Goal: Task Accomplishment & Management: Use online tool/utility

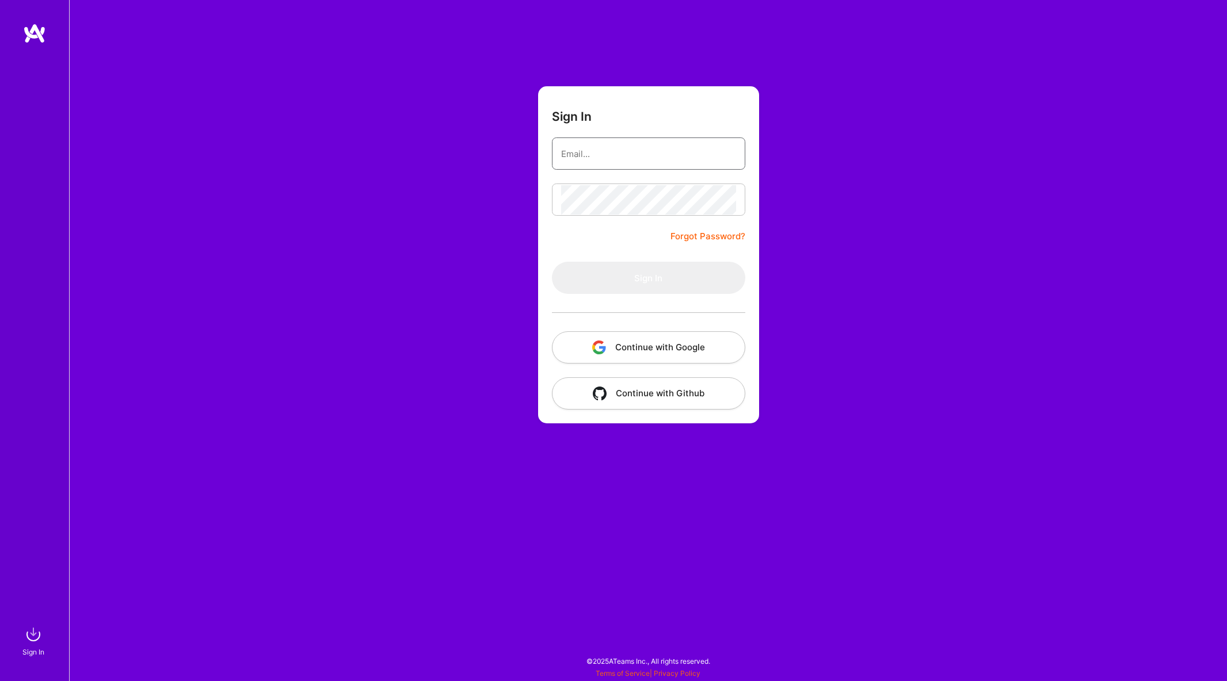
click at [603, 148] on input "email" at bounding box center [648, 153] width 175 height 29
type input "[EMAIL_ADDRESS][DOMAIN_NAME]"
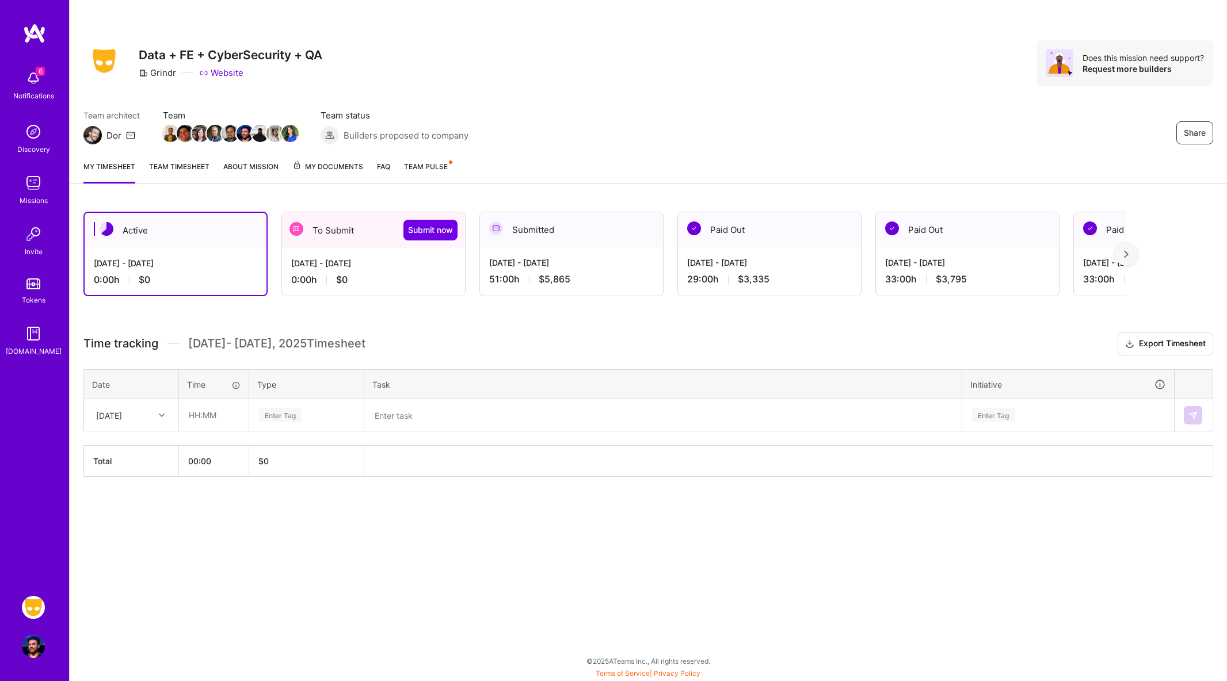
click at [321, 268] on div "[DATE] - [DATE]" at bounding box center [373, 263] width 165 height 12
